Goal: Navigation & Orientation: Find specific page/section

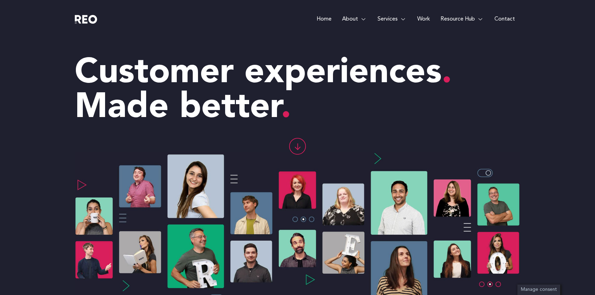
click at [427, 20] on e-page-transition at bounding box center [297, 147] width 595 height 295
click at [427, 20] on link "Work" at bounding box center [423, 19] width 23 height 38
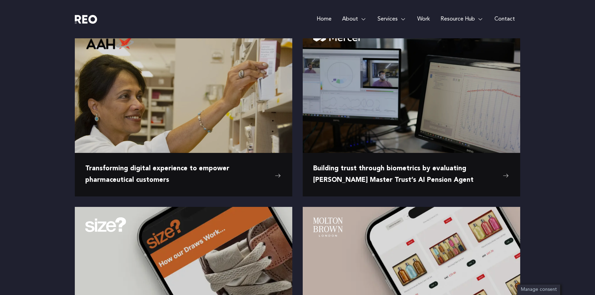
scroll to position [215, 0]
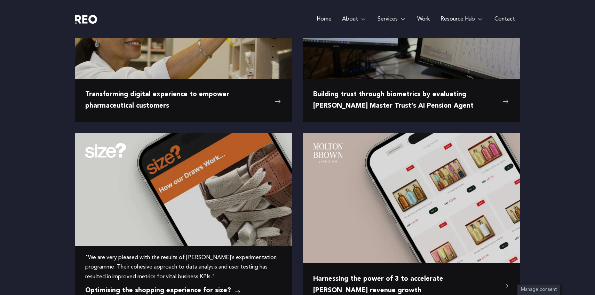
click at [220, 193] on img at bounding box center [184, 178] width 218 height 91
